Goal: Purchase product/service

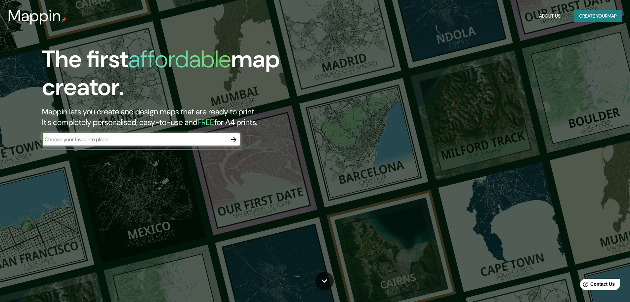
click at [140, 143] on div "​" at bounding box center [141, 139] width 199 height 13
paste input "14.577652105998219, 121.14649449380255"
type input "14.577652105998219, 121.14649449380255"
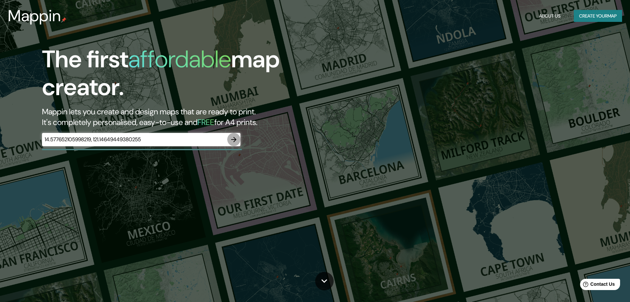
click at [233, 137] on icon "button" at bounding box center [234, 139] width 8 height 8
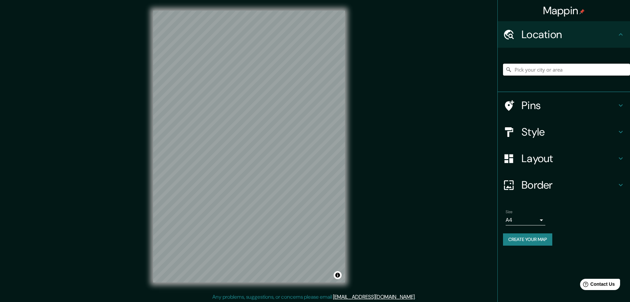
click at [542, 70] on input "Pick your city or area" at bounding box center [566, 70] width 127 height 12
paste input "14.577652105998219, 121.14649449380255"
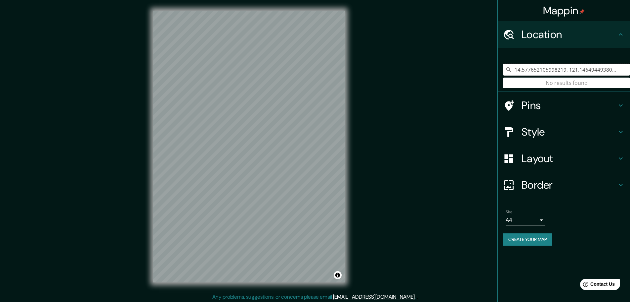
type input "14.577652105998219, 121.14649449380255"
click at [588, 68] on input "14.577652105998219, 121.14649449380255" at bounding box center [566, 70] width 127 height 12
click at [534, 236] on button "Create your map" at bounding box center [527, 239] width 49 height 12
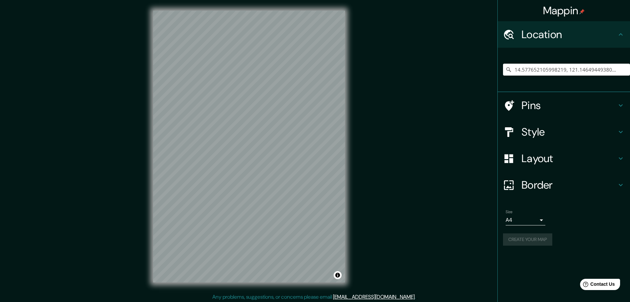
click at [622, 32] on icon at bounding box center [621, 34] width 8 height 8
click at [593, 70] on input "14.577652105998219, 121.14649449380255" at bounding box center [566, 70] width 127 height 12
click at [623, 70] on input "14.577652105998219, 121.14649449380255" at bounding box center [566, 70] width 127 height 12
click at [403, 236] on div "Mappin Location [GEOGRAPHIC_DATA] No results found Pins Style Layout Border Cho…" at bounding box center [315, 151] width 630 height 303
click at [447, 168] on div "Mappin Location [GEOGRAPHIC_DATA] No results found Pins Style Layout Border Cho…" at bounding box center [315, 151] width 630 height 303
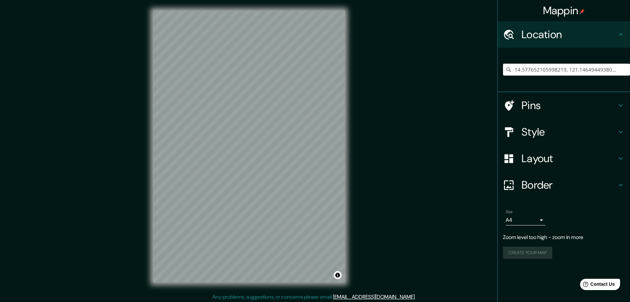
click at [420, 184] on div "Mappin Location [GEOGRAPHIC_DATA] No results found Pins Style Layout Border Cho…" at bounding box center [315, 151] width 630 height 303
click at [112, 175] on div "Mappin Location [GEOGRAPHIC_DATA] No results found Pins Style Layout Border Cho…" at bounding box center [315, 151] width 630 height 303
click at [277, 166] on div "© Mapbox © OpenStreetMap Improve this map" at bounding box center [249, 146] width 213 height 293
